Goal: Task Accomplishment & Management: Use online tool/utility

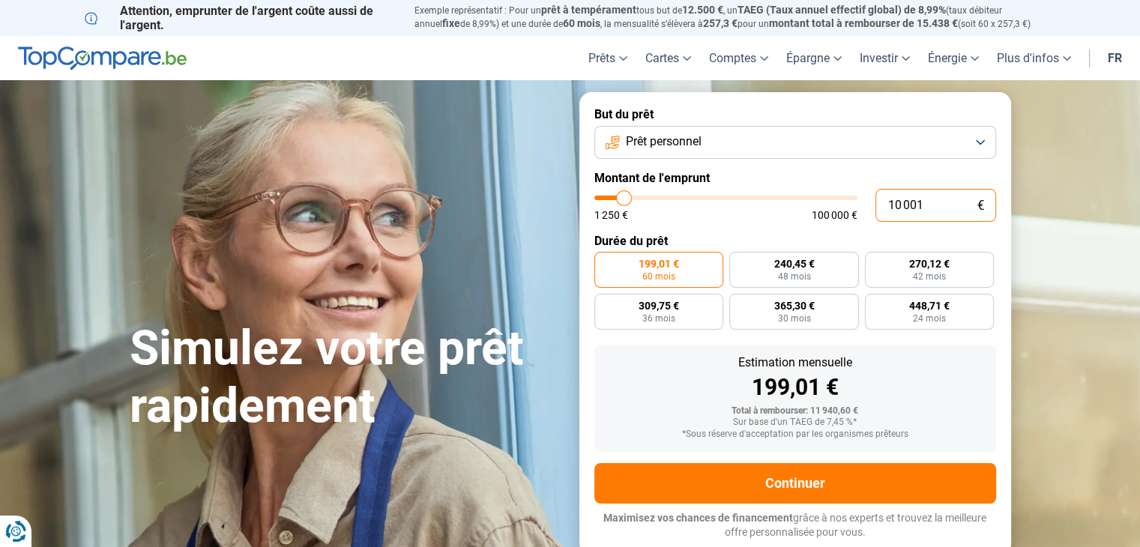
click at [905, 207] on input "10 001" at bounding box center [936, 205] width 121 height 33
type input "9 500"
type input "9500"
type input "8 750"
type input "8750"
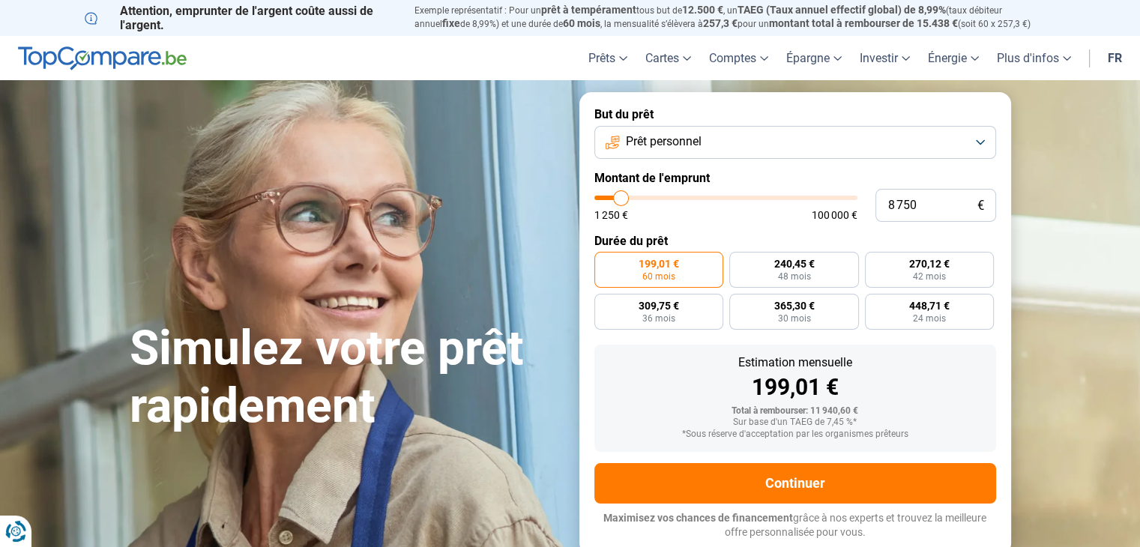
type input "8 250"
type input "8250"
type input "7 750"
type input "7750"
type input "7 500"
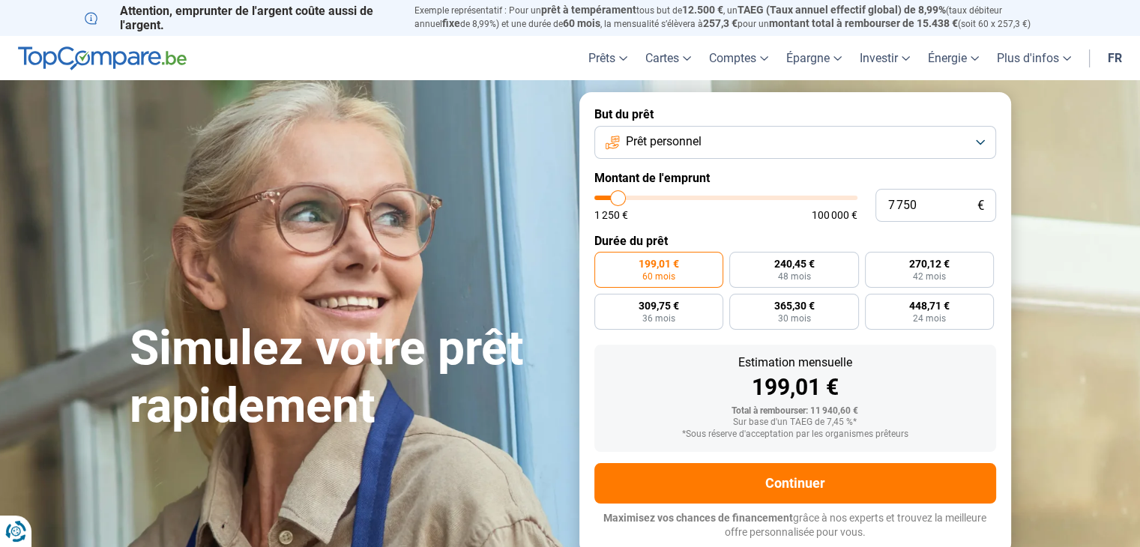
type input "7500"
type input "7 250"
type input "7250"
type input "7 000"
type input "7000"
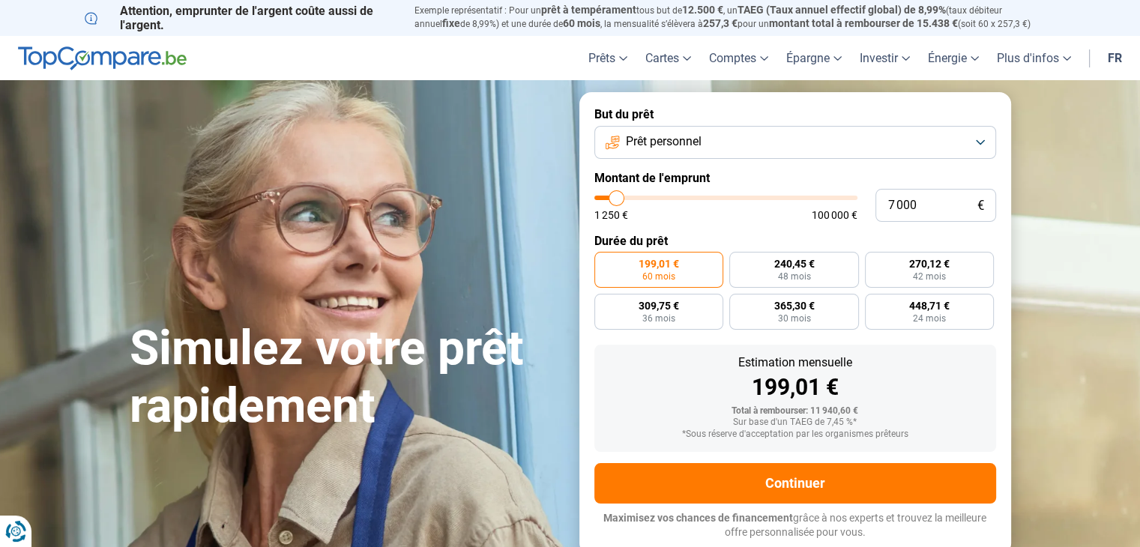
type input "6 750"
type input "6750"
type input "6 500"
type input "6500"
type input "6 250"
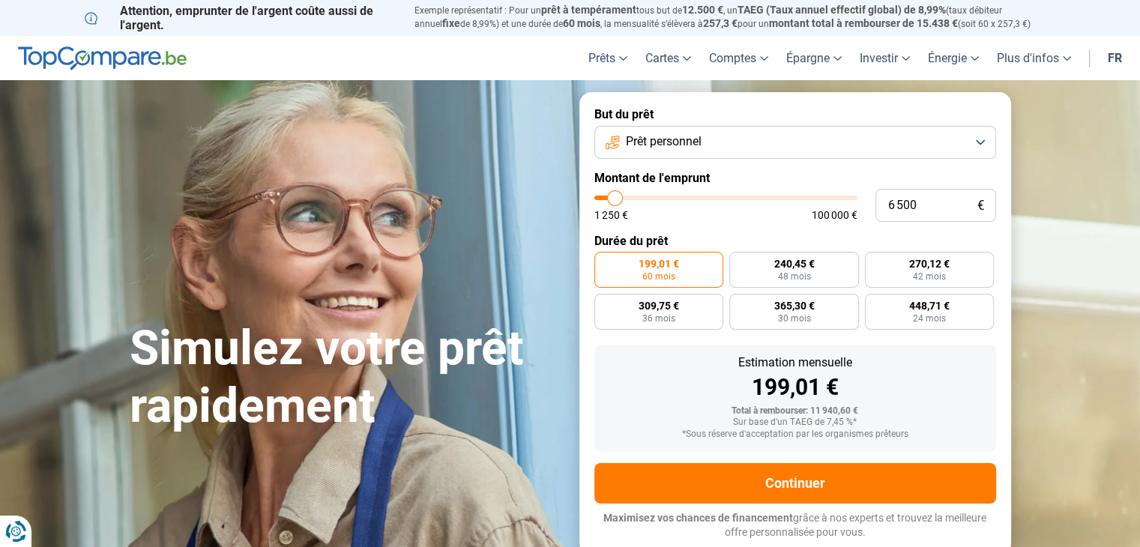
type input "6250"
type input "6 000"
type input "6000"
type input "5 750"
type input "5750"
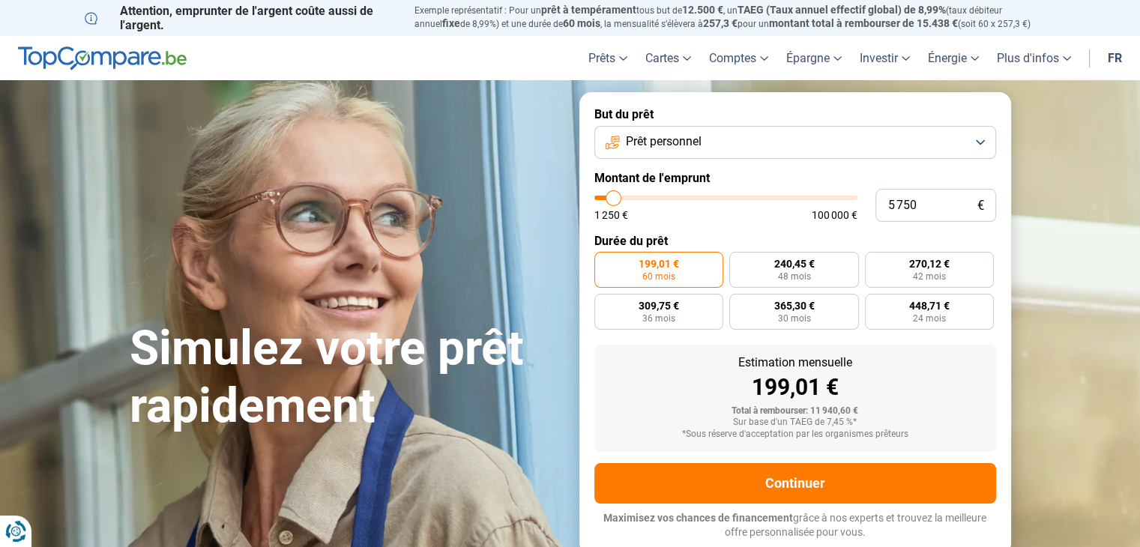
type input "5 500"
type input "5500"
type input "5 250"
type input "5250"
type input "5 000"
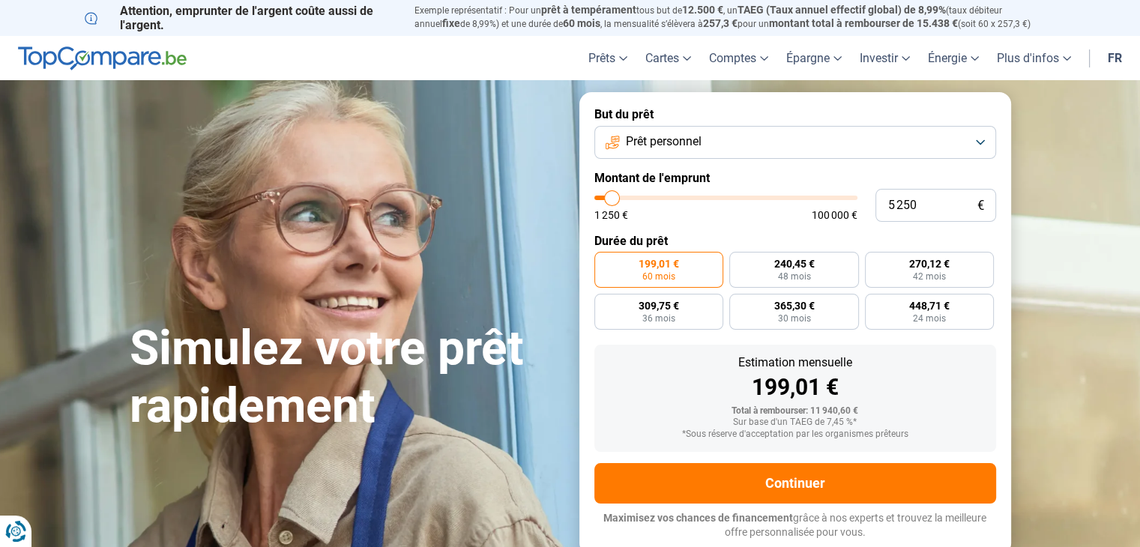
type input "5000"
type input "4 750"
type input "4750"
type input "5 000"
type input "5000"
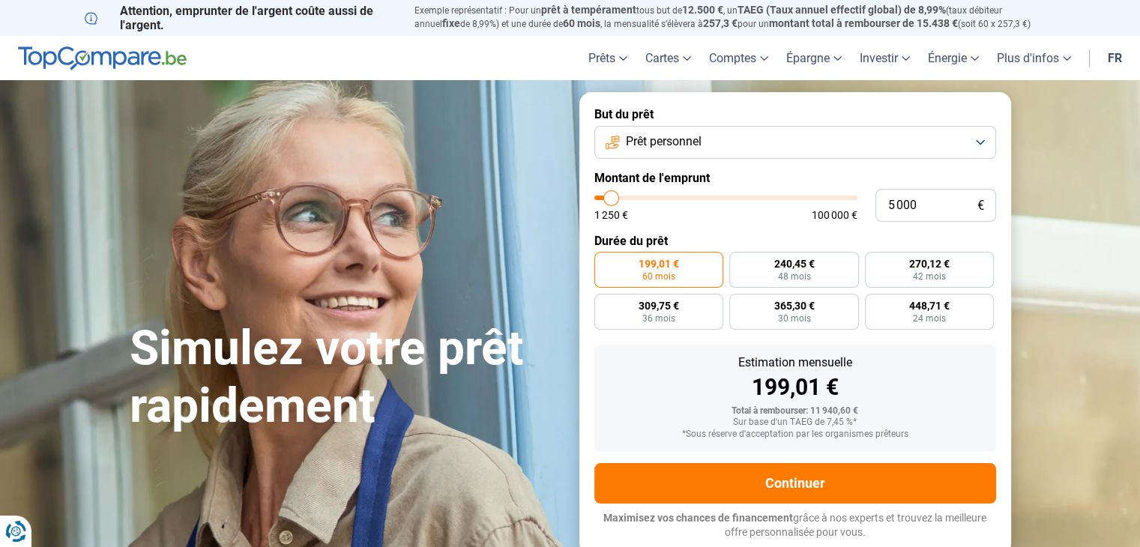
type input "5 250"
type input "5250"
type input "5 000"
drag, startPoint x: 624, startPoint y: 196, endPoint x: 612, endPoint y: 199, distance: 12.2
type input "5000"
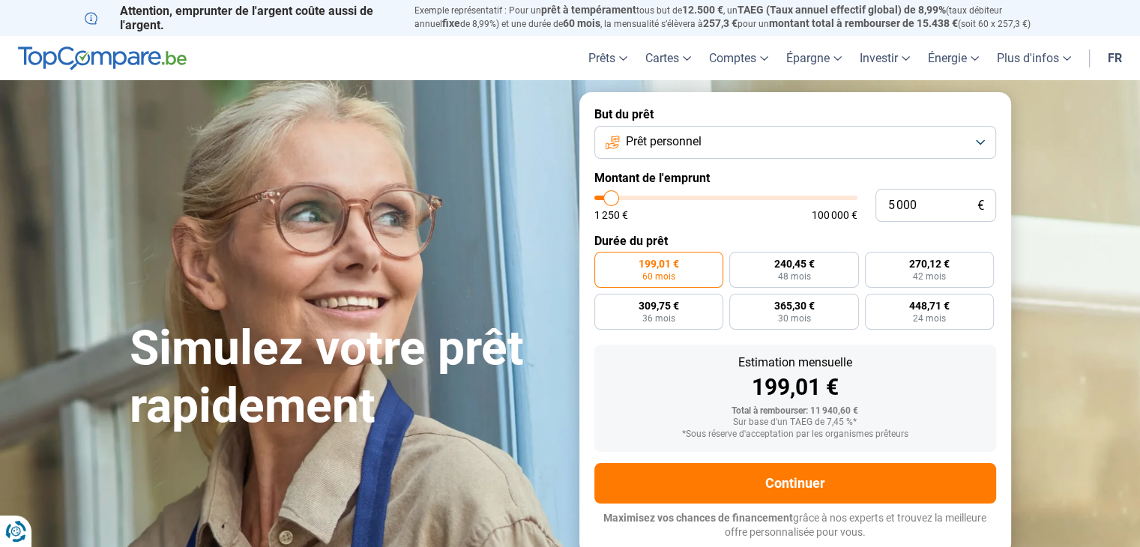
click at [612, 199] on input "range" at bounding box center [725, 198] width 263 height 4
radio input "true"
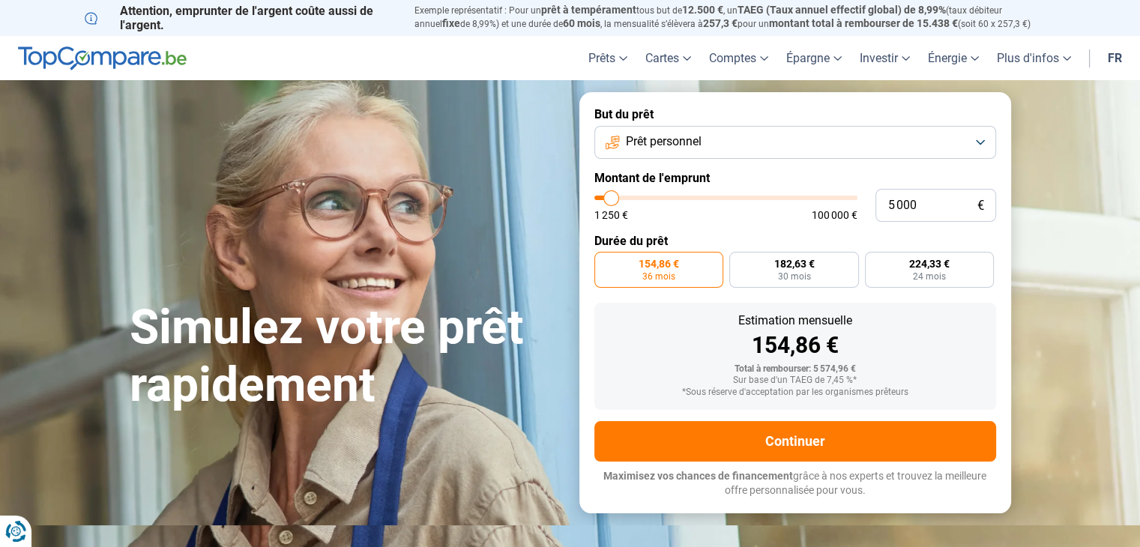
click at [747, 226] on form "But du prêt Prêt personnel Montant de l'emprunt 5 000 € 1 250 € 100 000 € Durée…" at bounding box center [795, 302] width 432 height 421
click at [752, 231] on form "But du prêt Prêt personnel Montant de l'emprunt 5 000 € 1 250 € 100 000 € Durée…" at bounding box center [795, 302] width 432 height 421
click at [796, 281] on span "30 mois" at bounding box center [793, 276] width 33 height 9
click at [739, 262] on input "182,63 € 30 mois" at bounding box center [734, 257] width 10 height 10
radio input "true"
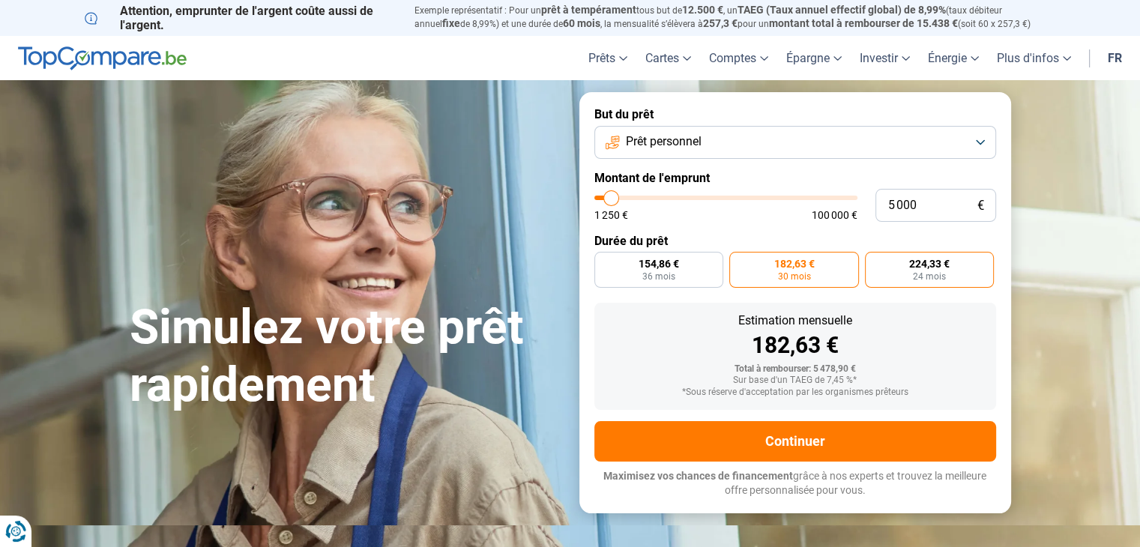
click at [920, 262] on span "224,33 €" at bounding box center [929, 264] width 40 height 10
click at [875, 262] on input "224,33 € 24 mois" at bounding box center [870, 257] width 10 height 10
radio input "true"
